Goal: Information Seeking & Learning: Understand process/instructions

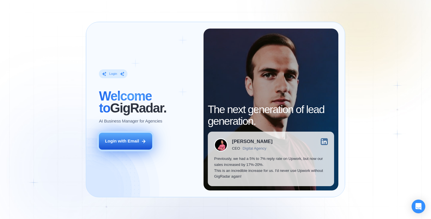
click at [137, 142] on div "Login with Email" at bounding box center [122, 141] width 34 height 6
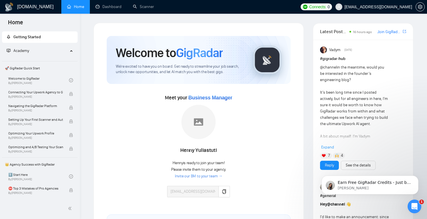
click at [30, 51] on span "Academy" at bounding box center [38, 50] width 62 height 11
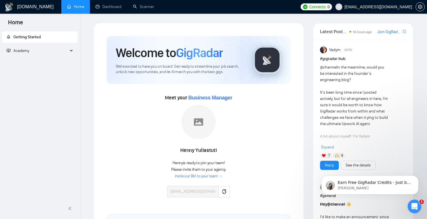
click at [31, 51] on span "Academy" at bounding box center [38, 50] width 62 height 11
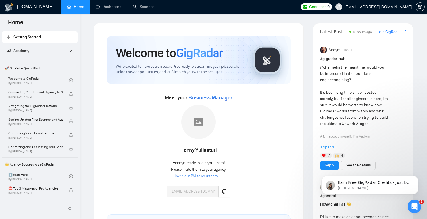
click at [34, 68] on span "🚀 GigRadar Quick Start" at bounding box center [40, 67] width 74 height 11
click at [53, 69] on span "🚀 GigRadar Quick Start" at bounding box center [40, 67] width 74 height 11
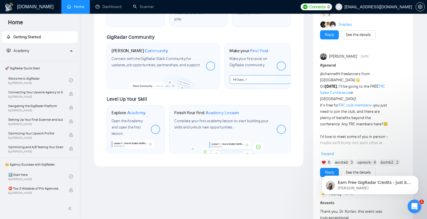
scroll to position [293, 0]
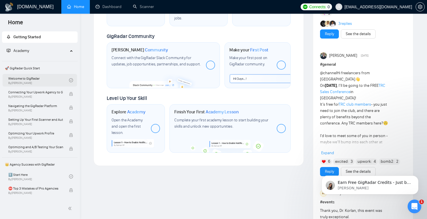
click at [32, 78] on link "Welcome to GigRadar By [PERSON_NAME]" at bounding box center [38, 80] width 61 height 13
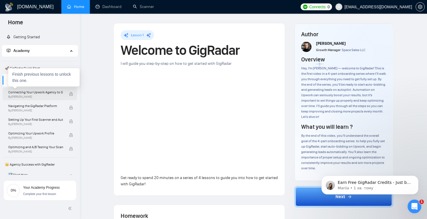
click at [47, 92] on span "Connecting Your Upwork Agency to GigRadar" at bounding box center [35, 92] width 55 height 6
click at [44, 93] on span "Connecting Your Upwork Agency to GigRadar" at bounding box center [35, 92] width 55 height 6
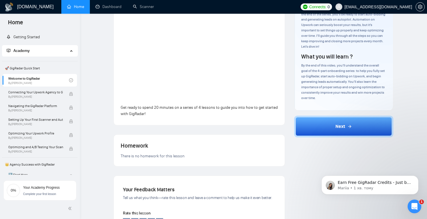
scroll to position [15, 0]
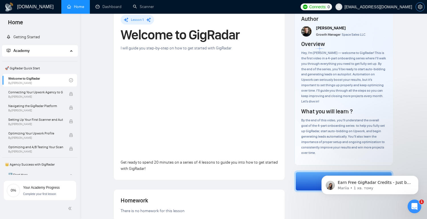
click at [422, 5] on icon "setting" at bounding box center [420, 7] width 5 height 5
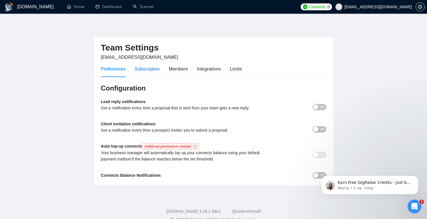
click at [150, 68] on div "Subscription" at bounding box center [147, 68] width 25 height 7
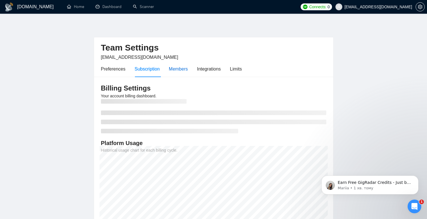
click at [179, 69] on div "Members" at bounding box center [178, 68] width 19 height 7
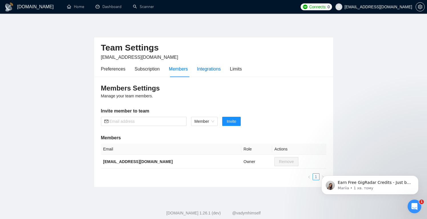
click at [210, 69] on div "Integrations" at bounding box center [209, 68] width 24 height 7
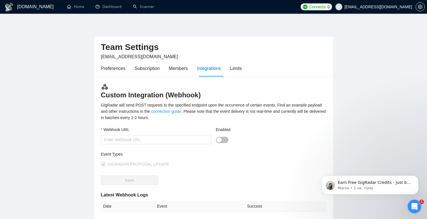
scroll to position [40, 0]
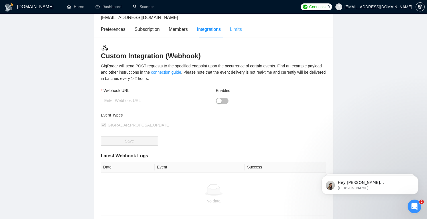
click at [239, 25] on div "Limits" at bounding box center [236, 29] width 12 height 16
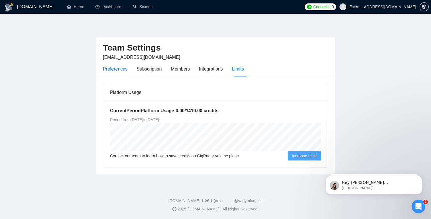
click at [119, 71] on div "Preferences" at bounding box center [115, 68] width 25 height 7
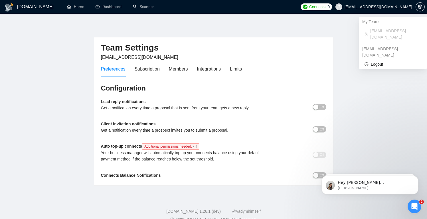
click at [385, 7] on span "[EMAIL_ADDRESS][DOMAIN_NAME]" at bounding box center [378, 7] width 68 height 0
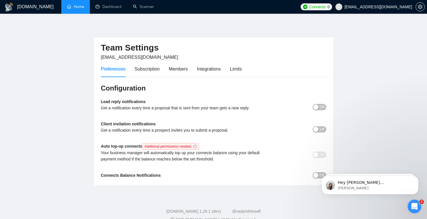
click at [71, 8] on link "Home" at bounding box center [75, 6] width 17 height 5
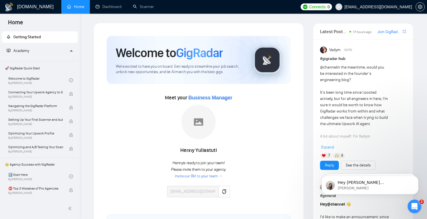
click at [326, 6] on span "Connects:" at bounding box center [317, 7] width 17 height 6
click at [33, 80] on div "Finish previous lessons to unlock this one." at bounding box center [43, 77] width 71 height 18
click at [30, 77] on link "Welcome to GigRadar By [PERSON_NAME]" at bounding box center [38, 80] width 61 height 13
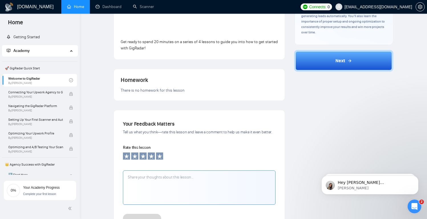
scroll to position [103, 0]
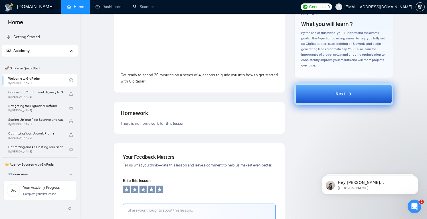
click at [327, 98] on button "Next" at bounding box center [343, 94] width 99 height 22
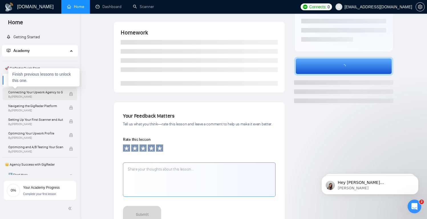
click at [47, 91] on span "Connecting Your Upwork Agency to GigRadar" at bounding box center [35, 92] width 55 height 6
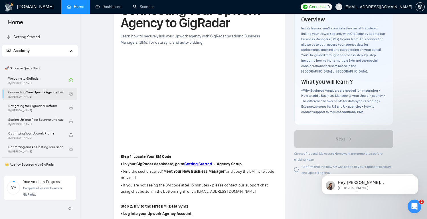
scroll to position [36, 0]
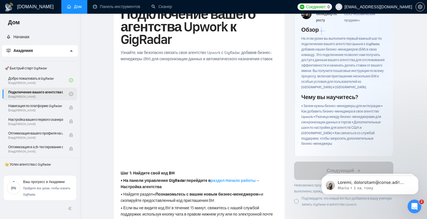
click at [235, 183] on font "раздел Начало работы" at bounding box center [233, 180] width 45 height 5
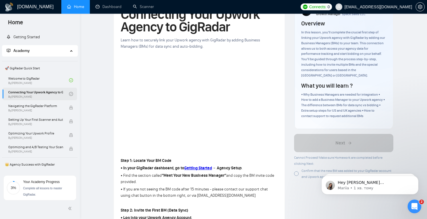
click at [261, 168] on p "• In your GigRadar dashboard, go to Getting Started → Agency Setup ." at bounding box center [199, 168] width 157 height 6
click at [202, 168] on strong "Getting Started" at bounding box center [198, 167] width 28 height 5
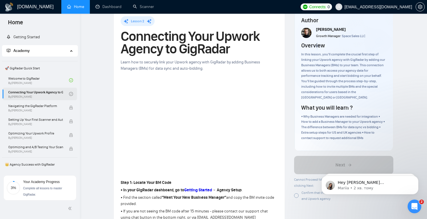
scroll to position [0, 0]
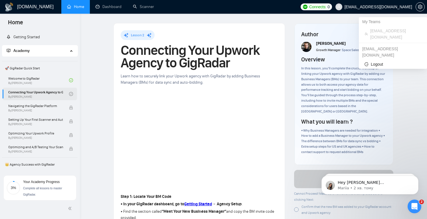
click at [399, 7] on span "[EMAIL_ADDRESS][DOMAIN_NAME]" at bounding box center [378, 7] width 68 height 0
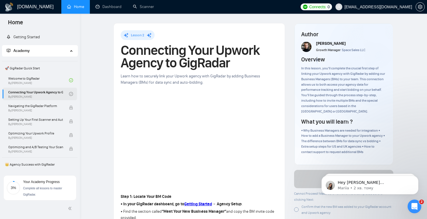
click at [268, 61] on h1 "Connecting Your Upwork Agency to GigRadar" at bounding box center [199, 56] width 157 height 25
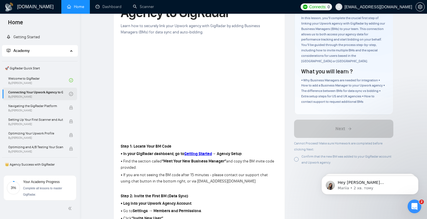
scroll to position [70, 0]
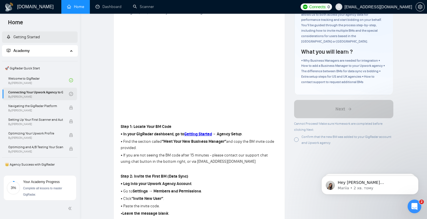
click at [40, 37] on link "Getting Started" at bounding box center [23, 36] width 33 height 5
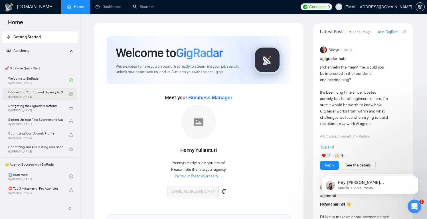
click at [212, 176] on link "Invite our BM to your team →" at bounding box center [199, 175] width 48 height 5
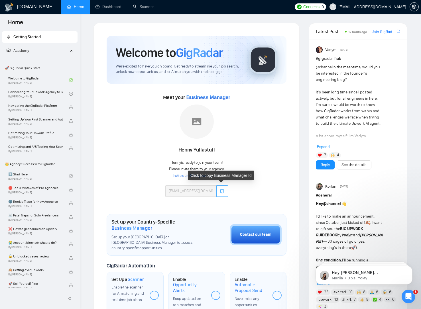
click at [222, 192] on icon "copy" at bounding box center [222, 191] width 5 height 5
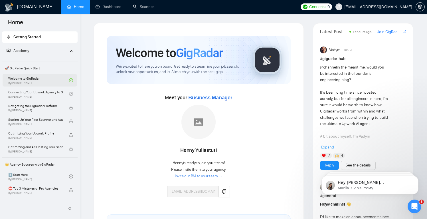
click at [45, 77] on link "Welcome to GigRadar By [PERSON_NAME]" at bounding box center [38, 80] width 61 height 13
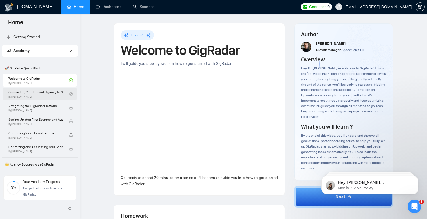
click at [54, 95] on link "Connecting Your Upwork Agency to GigRadar By [PERSON_NAME]" at bounding box center [38, 94] width 61 height 13
